Goal: Transaction & Acquisition: Purchase product/service

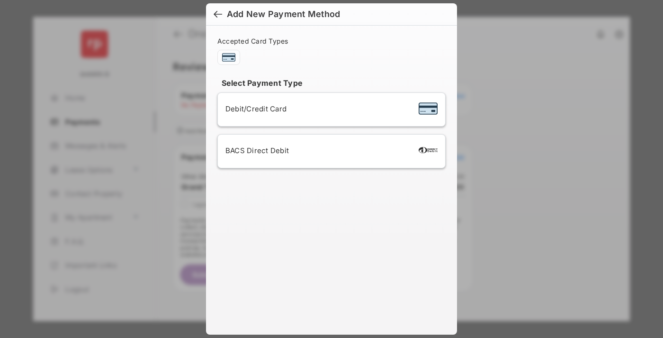
click at [330, 151] on div "BACS Direct Debit" at bounding box center [331, 151] width 212 height 18
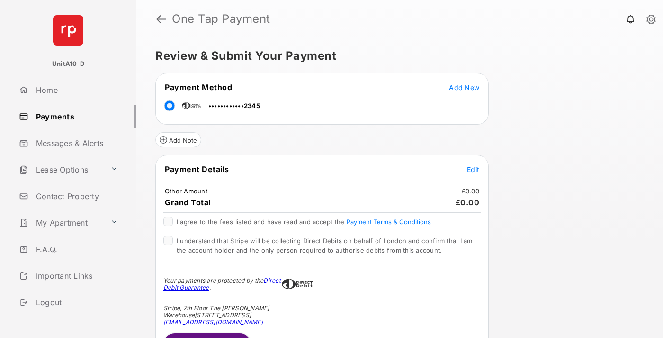
click at [473, 169] on span "Edit" at bounding box center [473, 169] width 12 height 8
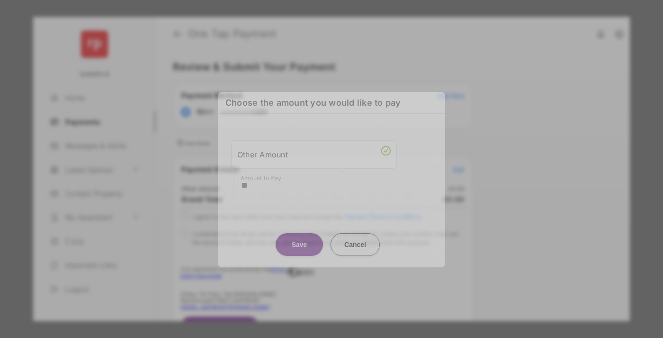
type input "**"
click at [299, 238] on button "Save" at bounding box center [299, 244] width 47 height 23
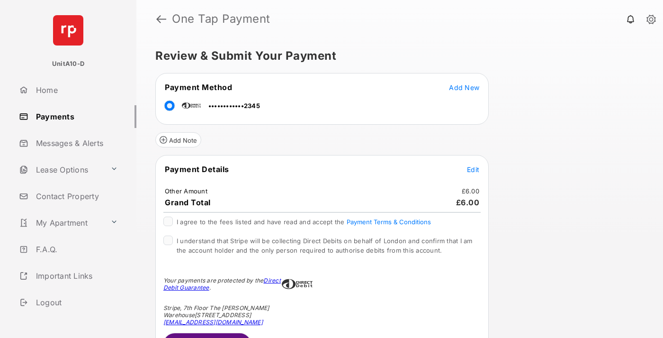
click at [473, 169] on span "Edit" at bounding box center [473, 169] width 12 height 8
click at [206, 335] on button "Submit Payment" at bounding box center [207, 344] width 88 height 23
